Goal: Check status: Check status

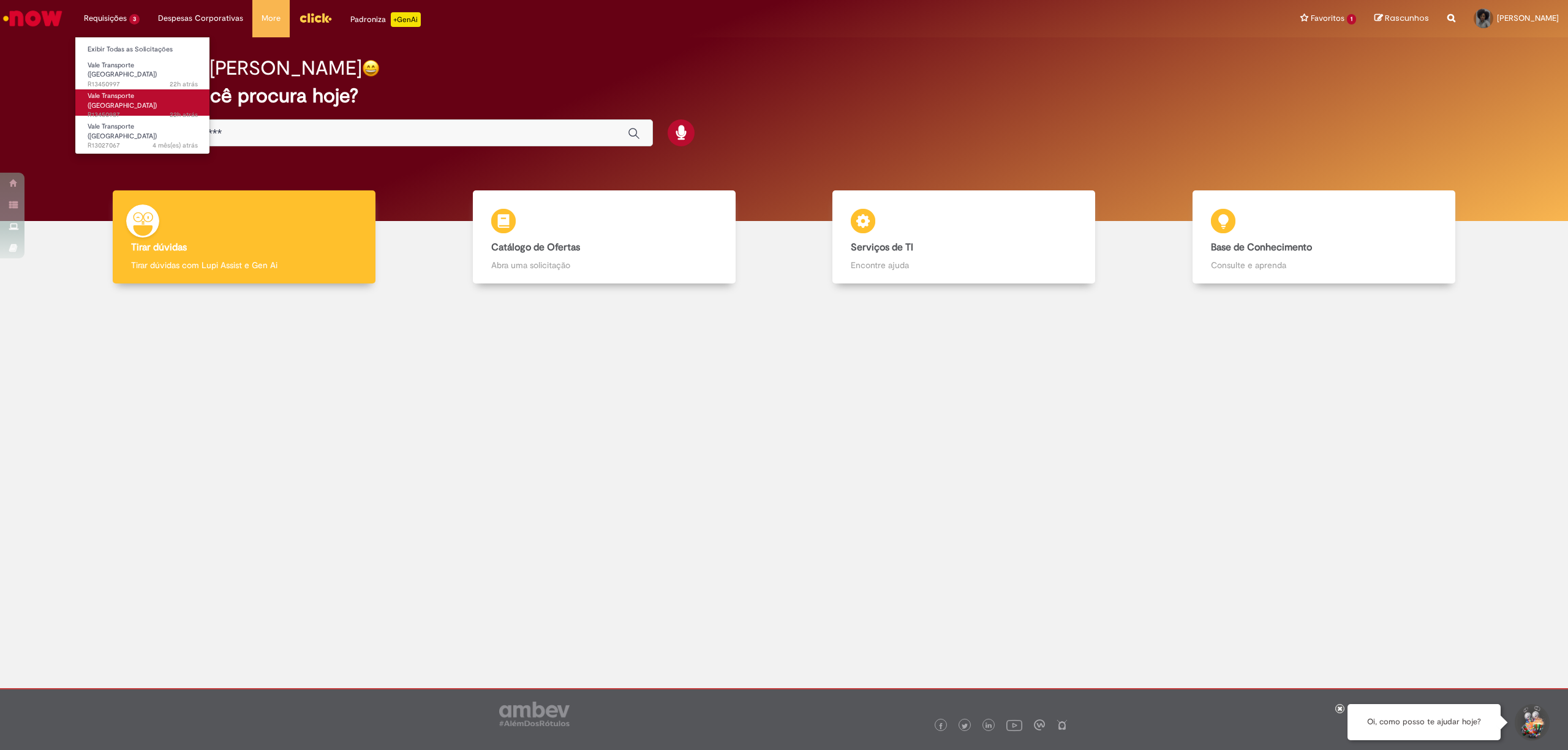
click at [121, 93] on span "Vale Transporte ([GEOGRAPHIC_DATA])" at bounding box center [122, 101] width 69 height 19
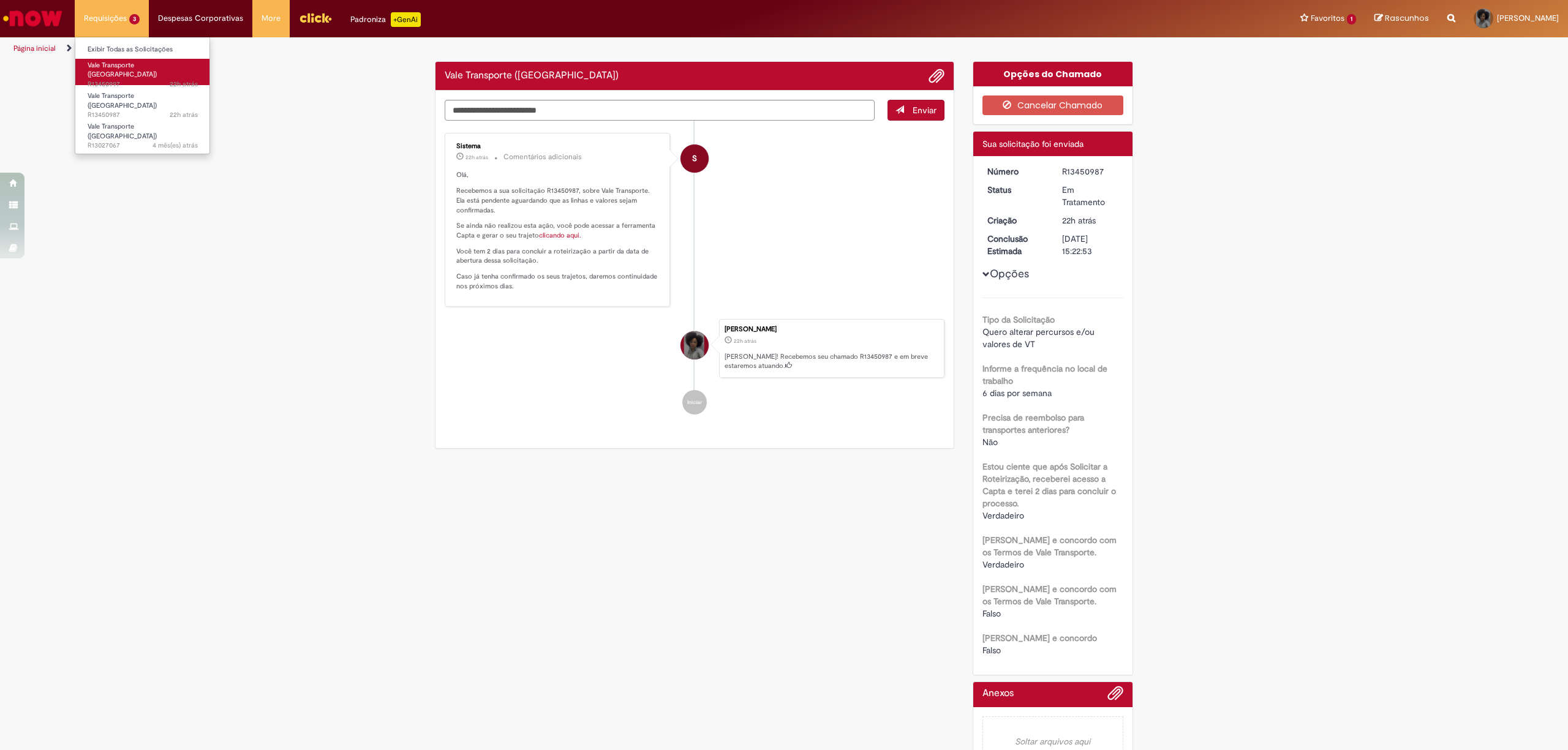
click at [121, 79] on span "22h atrás 22 horas atrás R13450997" at bounding box center [143, 84] width 110 height 9
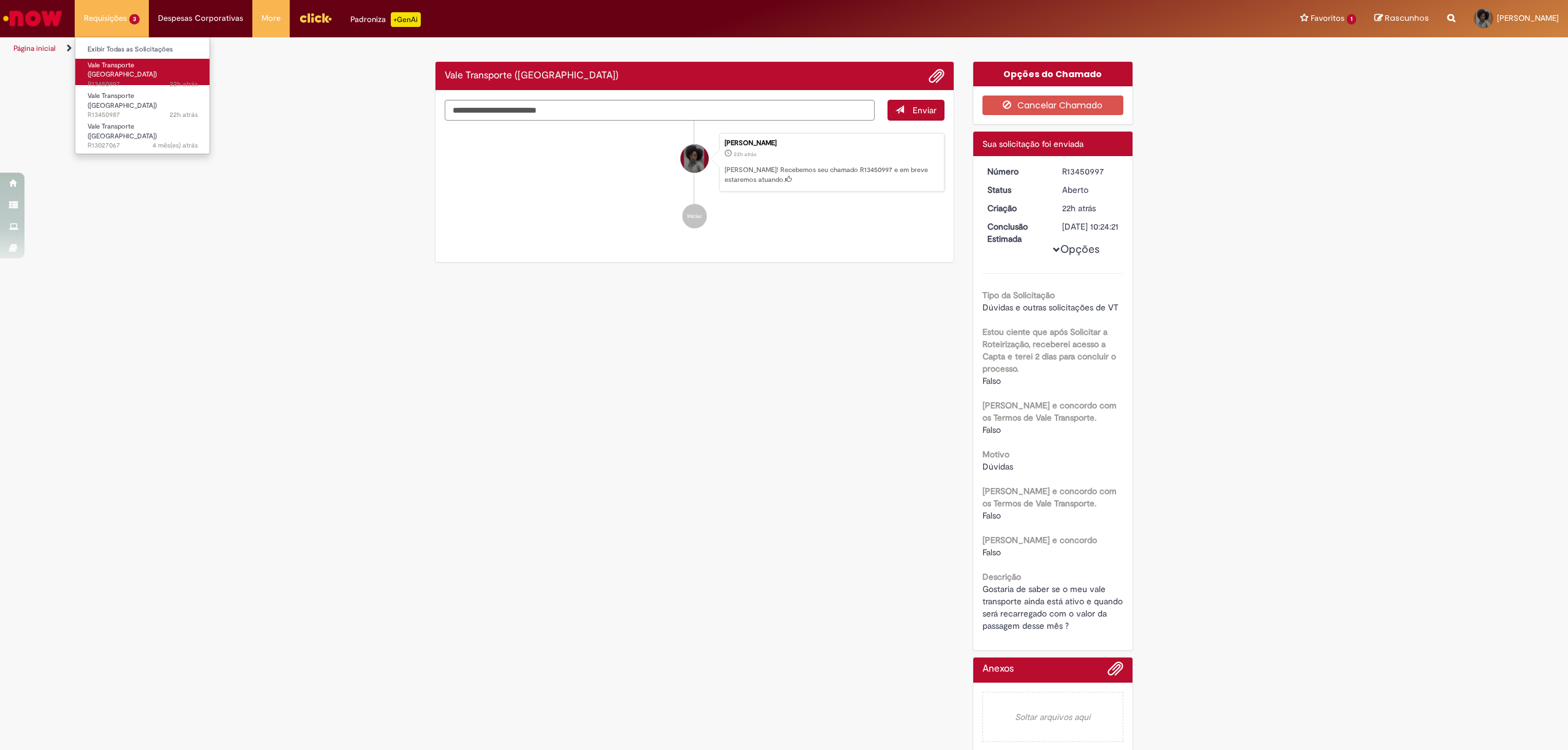
click at [121, 79] on span "22h atrás 22 horas atrás R13450997" at bounding box center [143, 84] width 110 height 9
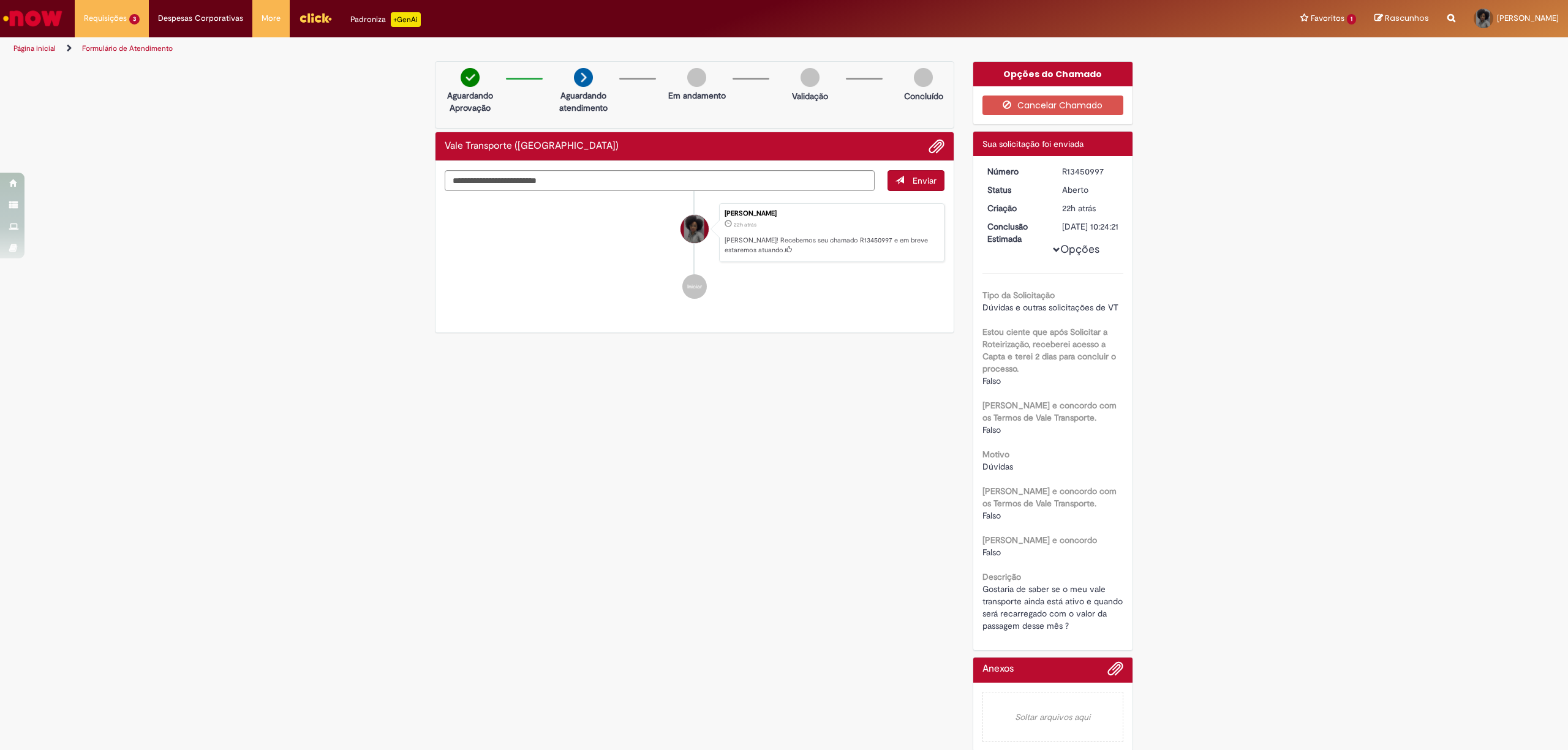
click at [39, 10] on img "Ir para a Homepage" at bounding box center [33, 19] width 64 height 24
